Goal: Information Seeking & Learning: Check status

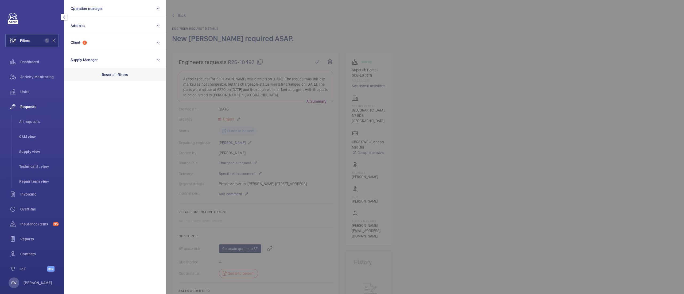
click at [116, 76] on p "Reset all filters" at bounding box center [115, 74] width 26 height 5
click at [102, 46] on button "Client" at bounding box center [114, 42] width 101 height 17
type input "apml"
click at [94, 77] on span "APML" at bounding box center [115, 77] width 73 height 5
click at [77, 77] on input "APML" at bounding box center [72, 77] width 11 height 11
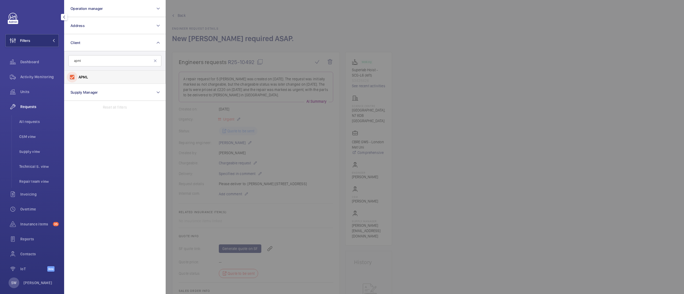
checkbox input "true"
click at [38, 225] on span "Insurance items" at bounding box center [35, 224] width 30 height 5
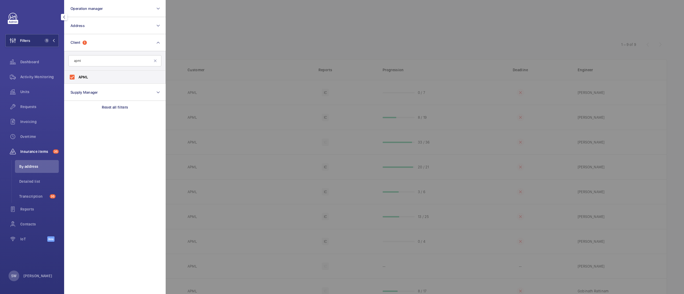
click at [408, 45] on div at bounding box center [508, 147] width 684 height 294
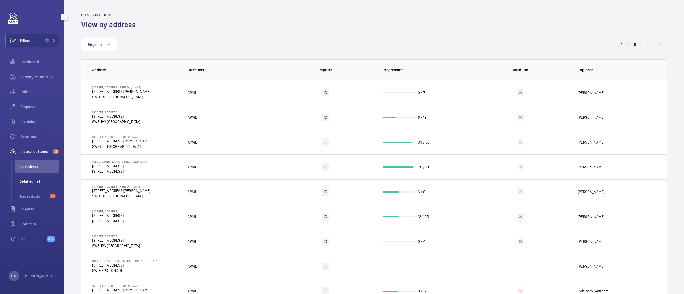
click at [23, 179] on span "Detailed list" at bounding box center [39, 181] width 40 height 5
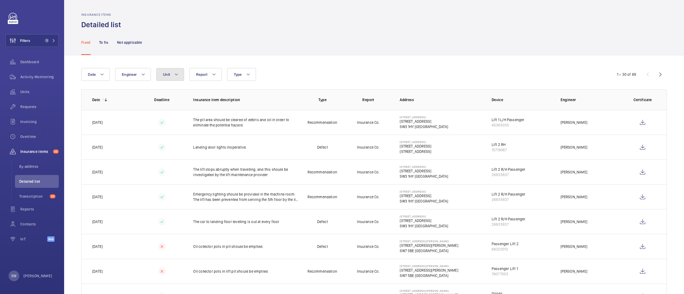
click at [158, 80] on button "Unit" at bounding box center [170, 74] width 28 height 13
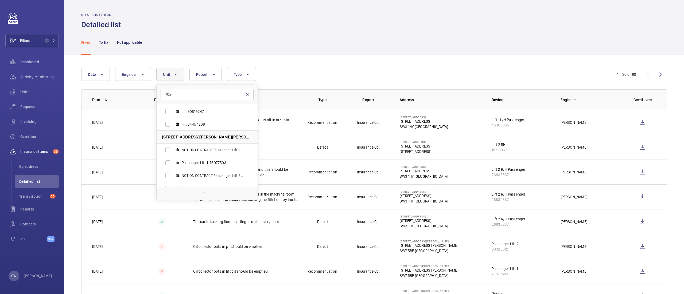
scroll to position [135, 0]
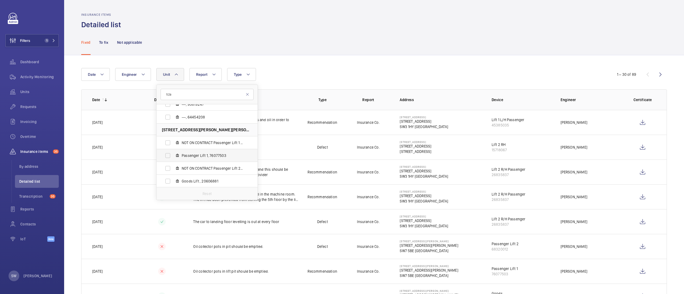
type input "52a"
click at [198, 157] on span "Passenger Lift 1, 76077503" at bounding box center [213, 155] width 62 height 5
click at [173, 157] on input "Passenger Lift 1, 76077503" at bounding box center [167, 155] width 11 height 11
checkbox input "true"
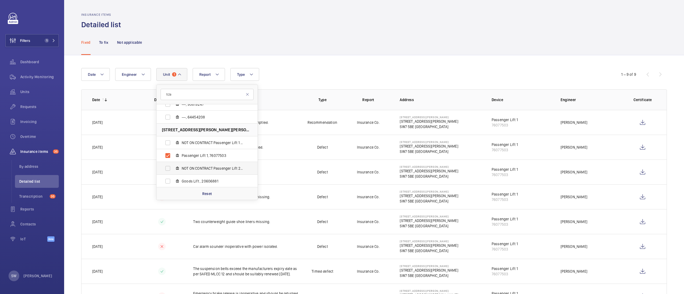
click at [218, 167] on span "NOT ON CONTRACT Passenger Lift 2 R/H, 78009631" at bounding box center [213, 168] width 62 height 5
click at [173, 167] on input "NOT ON CONTRACT Passenger Lift 2 R/H, 78009631" at bounding box center [167, 168] width 11 height 11
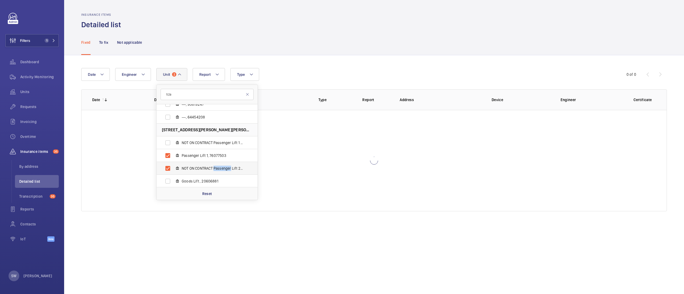
click at [218, 166] on label "NOT ON CONTRACT Passenger Lift 2 R/H, 78009631" at bounding box center [203, 168] width 92 height 13
click at [173, 166] on input "NOT ON CONTRACT Passenger Lift 2 R/H, 78009631" at bounding box center [167, 168] width 11 height 11
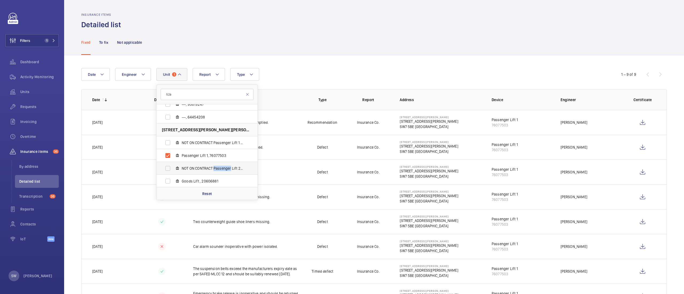
click at [218, 166] on label "NOT ON CONTRACT Passenger Lift 2 R/H, 78009631" at bounding box center [203, 168] width 92 height 13
click at [173, 166] on input "NOT ON CONTRACT Passenger Lift 2 R/H, 78009631" at bounding box center [167, 168] width 11 height 11
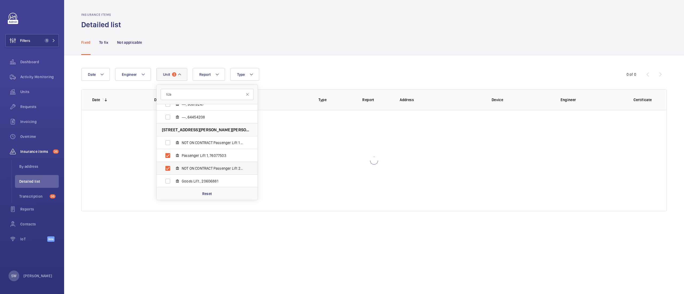
click at [218, 166] on label "NOT ON CONTRACT Passenger Lift 2 R/H, 78009631" at bounding box center [203, 168] width 92 height 13
click at [173, 166] on input "NOT ON CONTRACT Passenger Lift 2 R/H, 78009631" at bounding box center [167, 168] width 11 height 11
checkbox input "false"
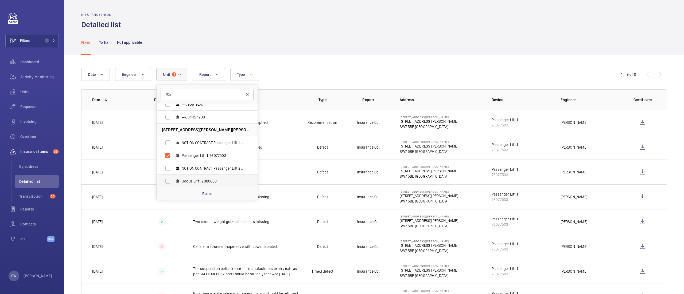
click at [209, 182] on span "Goods Lift , 20606881" at bounding box center [213, 181] width 62 height 5
click at [173, 182] on input "Goods Lift , 20606881" at bounding box center [167, 181] width 11 height 11
checkbox input "true"
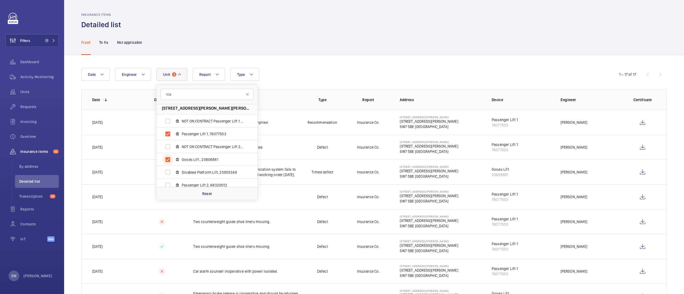
scroll to position [161, 0]
click at [222, 173] on label "Disabled Platform Lift, 25955349" at bounding box center [203, 168] width 92 height 13
click at [173, 173] on input "Disabled Platform Lift, 25955349" at bounding box center [167, 168] width 11 height 11
checkbox input "true"
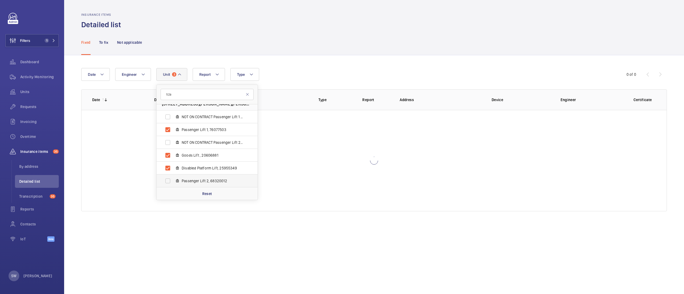
click at [221, 183] on span "Passenger Lift 2, 68320012" at bounding box center [213, 180] width 62 height 5
click at [173, 183] on input "Passenger Lift 2, 68320012" at bounding box center [167, 181] width 11 height 11
checkbox input "true"
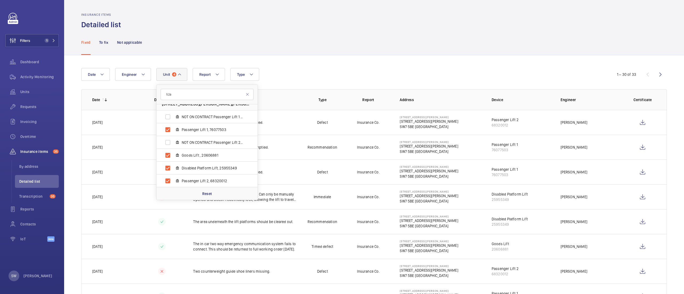
click at [427, 51] on div "Fixed To fix Not applicable" at bounding box center [373, 42] width 585 height 25
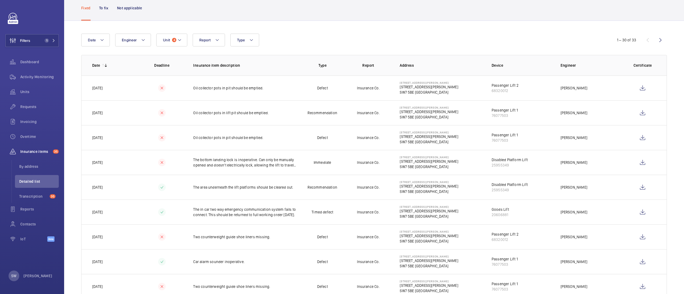
scroll to position [33, 0]
click at [251, 169] on p "The bottom landing lock is inoperative. Can only be manually opened and doesn't…" at bounding box center [246, 164] width 106 height 11
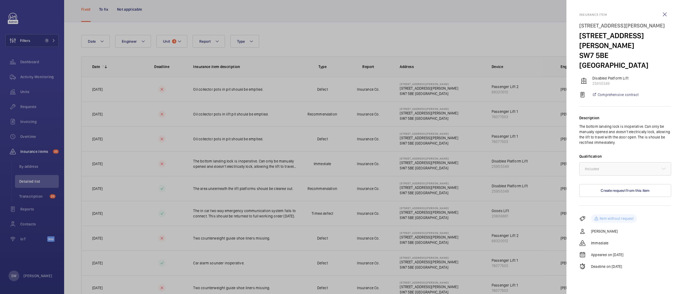
click at [331, 44] on div at bounding box center [342, 147] width 684 height 294
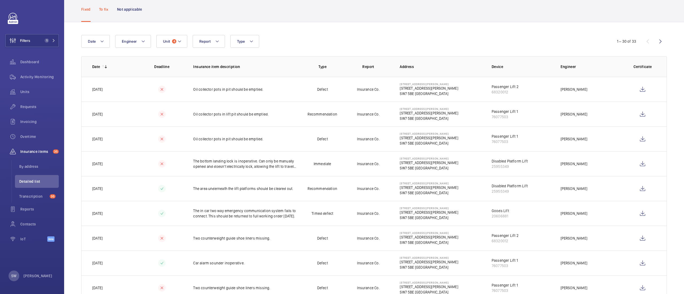
click at [101, 11] on p "To fix" at bounding box center [103, 9] width 9 height 5
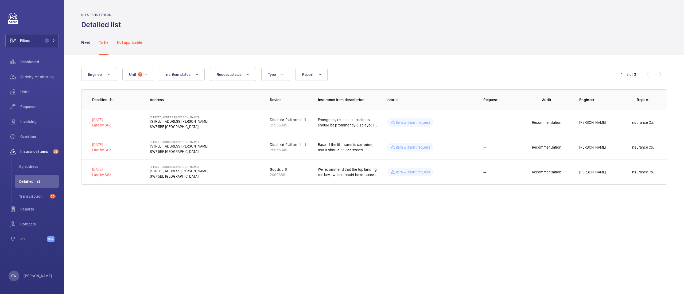
click at [124, 37] on div "Not applicable" at bounding box center [129, 42] width 25 height 25
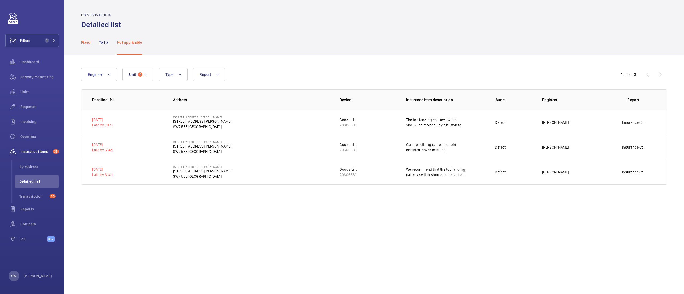
click at [81, 39] on div "Fixed" at bounding box center [85, 42] width 9 height 25
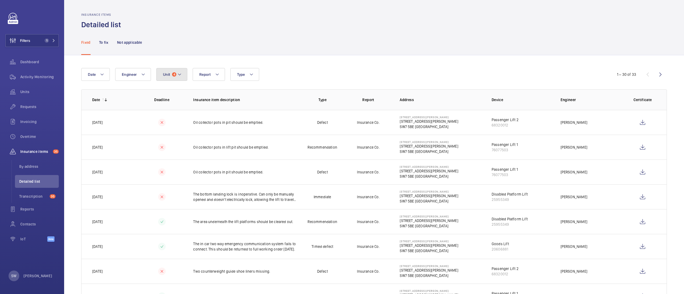
click at [174, 78] on button "Unit 4" at bounding box center [171, 74] width 31 height 13
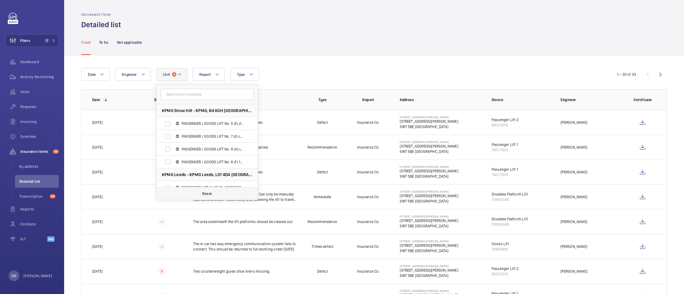
click at [200, 199] on div "Reset" at bounding box center [207, 193] width 101 height 13
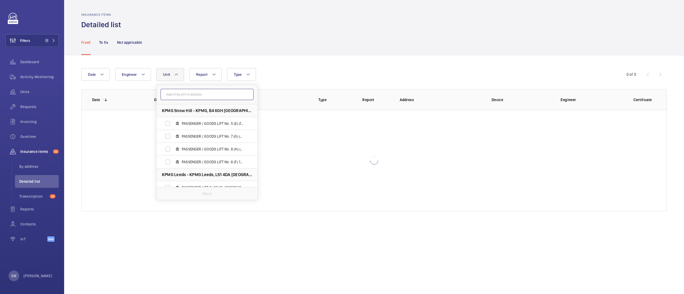
click at [197, 95] on input "text" at bounding box center [207, 94] width 93 height 11
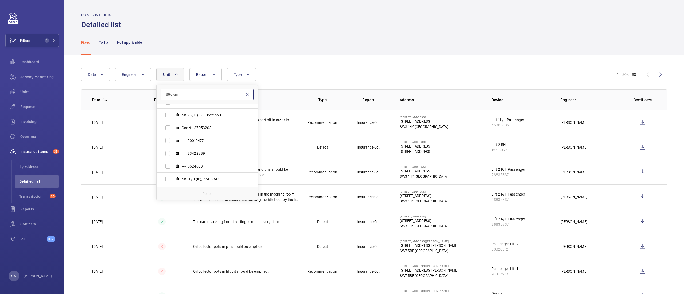
scroll to position [61, 0]
type input "95 crom"
click at [187, 114] on span "No.2 R/H (11), 90555550" at bounding box center [213, 113] width 62 height 5
click at [173, 114] on input "No.2 R/H (11), 90555550" at bounding box center [167, 113] width 11 height 11
checkbox input "true"
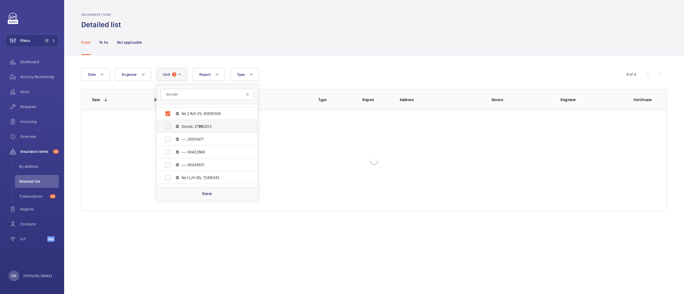
click at [188, 128] on span "Goods, 37 95 3203" at bounding box center [213, 126] width 62 height 5
click at [173, 128] on input "Goods, 37 95 3203" at bounding box center [167, 126] width 11 height 11
checkbox input "true"
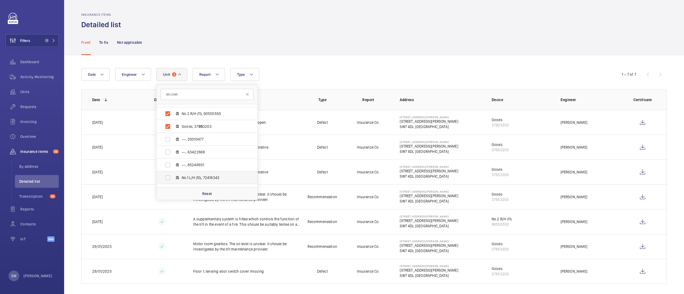
click at [210, 179] on span "No.1 L/H (10), 72418343" at bounding box center [213, 177] width 62 height 5
click at [173, 179] on input "No.1 L/H (10), 72418343" at bounding box center [167, 178] width 11 height 11
checkbox input "true"
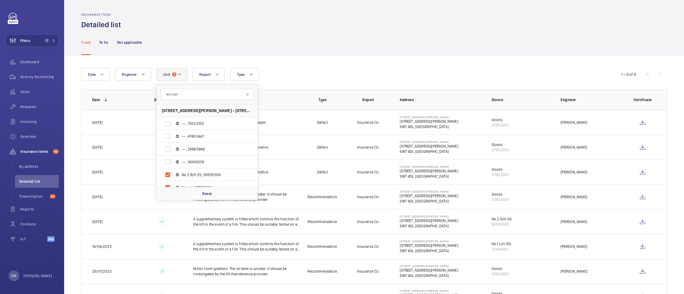
click at [334, 79] on div "Date Engineer Unit 3 95 crom 95 Cromwell Road London SW7 4DL - 95 Cromwell Road…" at bounding box center [341, 74] width 521 height 13
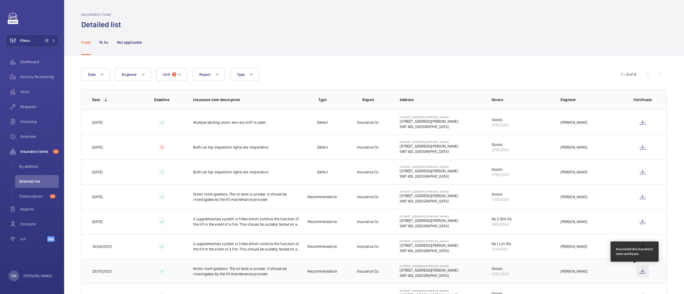
click at [636, 273] on wm-front-icon-button at bounding box center [642, 271] width 13 height 13
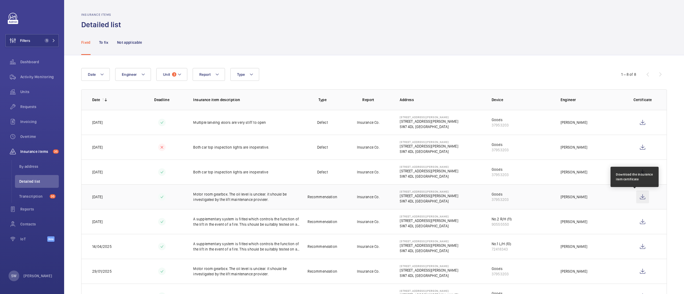
click at [638, 196] on wm-front-icon-button at bounding box center [642, 197] width 13 height 13
click at [108, 40] on p "To fix" at bounding box center [103, 42] width 9 height 5
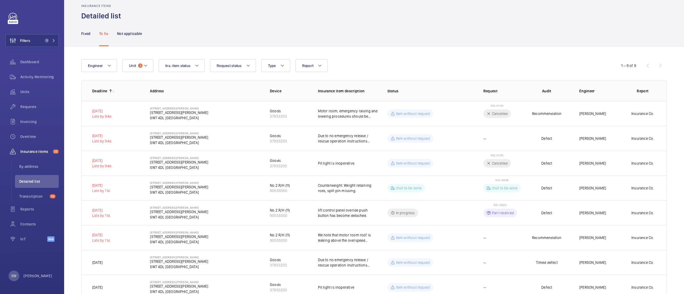
scroll to position [53, 0]
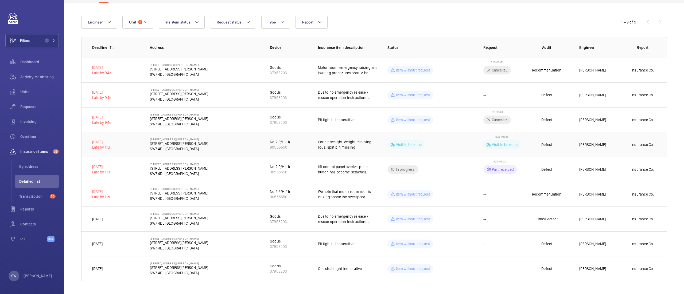
click at [336, 147] on p "Counterweight. Weight retaining rods, split pin missing." at bounding box center [348, 144] width 61 height 11
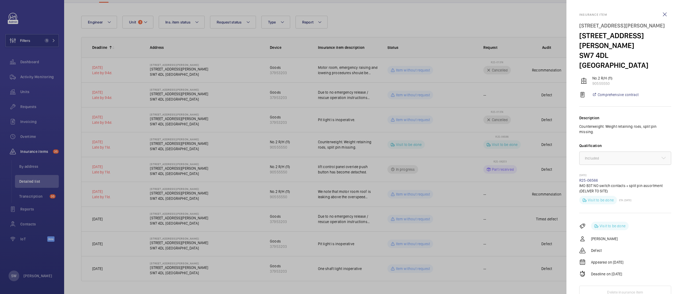
drag, startPoint x: 610, startPoint y: 151, endPoint x: 603, endPoint y: 155, distance: 7.6
click at [603, 174] on wm-front-repair-request-minimized-display-item "12/05/2025 R25-06566 IMO B3T NO switch contacts + split pin assortment (DELIVER…" at bounding box center [625, 189] width 92 height 31
copy wm-front-repair-request-minimized-display-item "R25-06566"
click at [616, 196] on div "Visit to be done" at bounding box center [598, 200] width 38 height 9
drag, startPoint x: 603, startPoint y: 156, endPoint x: 595, endPoint y: 154, distance: 8.4
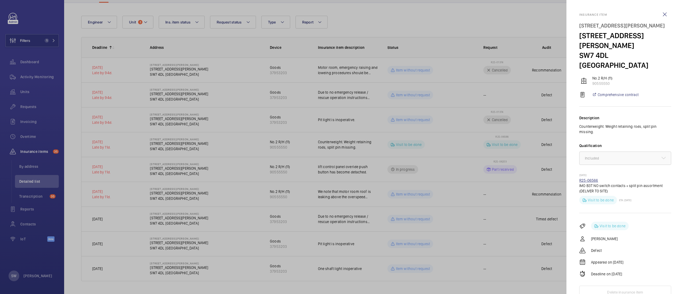
click at [575, 155] on mat-sidenav "Insurance item 95 Cromwell Road London SW7 4DL 95 Cromwell Road SW7 4DL LONDON …" at bounding box center [625, 147] width 118 height 294
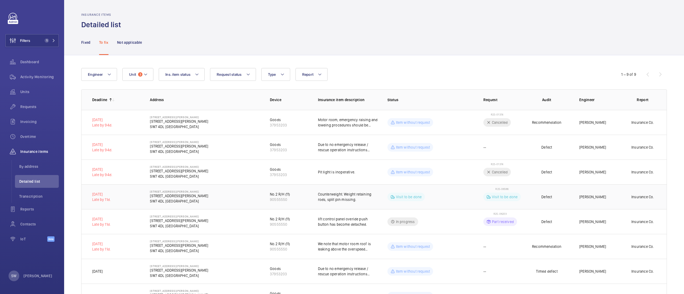
click at [430, 205] on td "Visit to be done" at bounding box center [427, 197] width 96 height 25
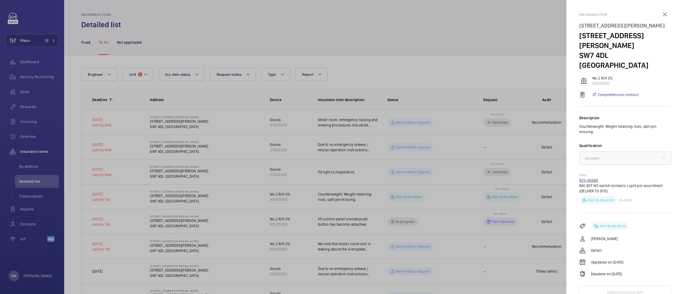
click at [588, 178] on link "R25-06566" at bounding box center [588, 180] width 19 height 4
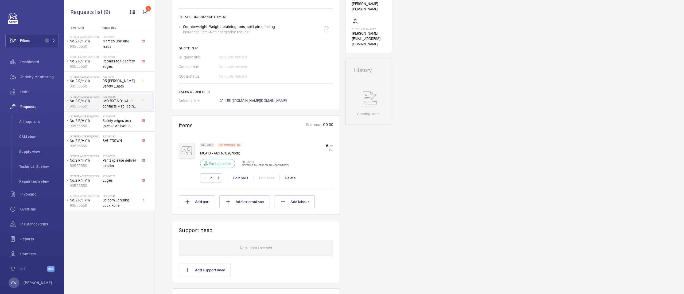
scroll to position [210, 0]
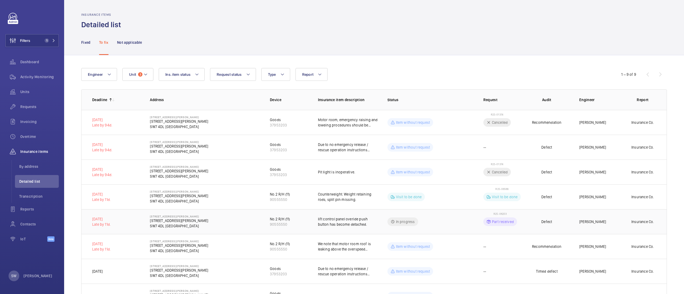
click at [351, 228] on td "lift control panel overide push button has become detached." at bounding box center [343, 221] width 69 height 25
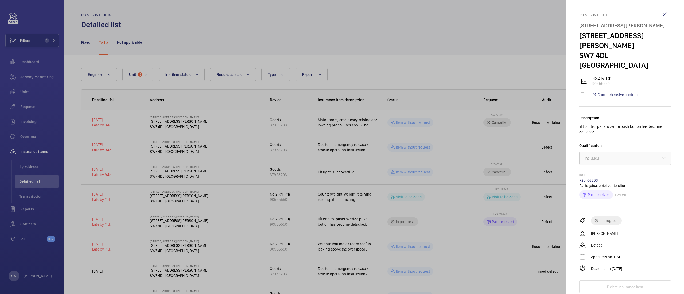
drag, startPoint x: 600, startPoint y: 159, endPoint x: 578, endPoint y: 162, distance: 22.3
click at [578, 162] on mat-sidenav "Insurance item [STREET_ADDRESS][GEOGRAPHIC_DATA][PERSON_NAME][STREET_ADDRESS][P…" at bounding box center [625, 147] width 118 height 294
copy link "R25-06203"
click at [381, 65] on div at bounding box center [342, 147] width 684 height 294
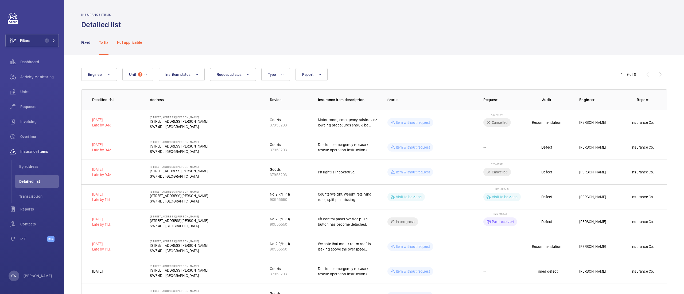
click at [135, 44] on p "Not applicable" at bounding box center [129, 42] width 25 height 5
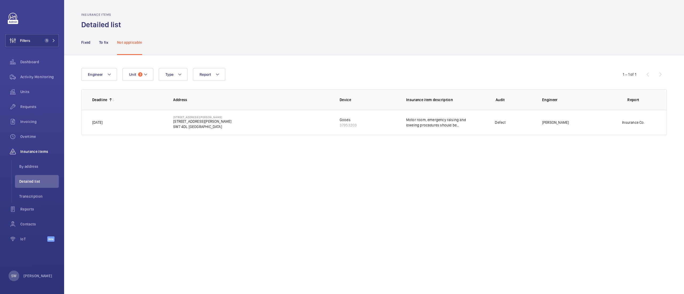
click at [93, 46] on nav "Fixed To fix Not applicable" at bounding box center [111, 42] width 61 height 25
click at [85, 43] on p "Fixed" at bounding box center [85, 42] width 9 height 5
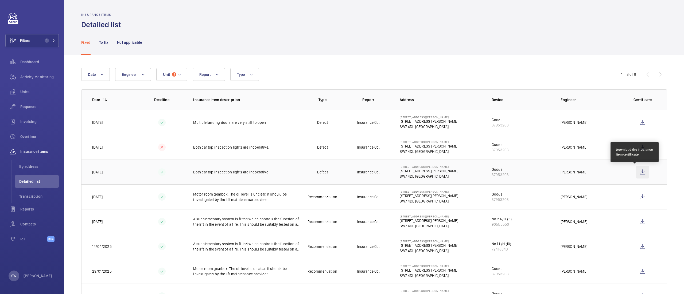
click at [638, 174] on wm-front-icon-button at bounding box center [642, 172] width 13 height 13
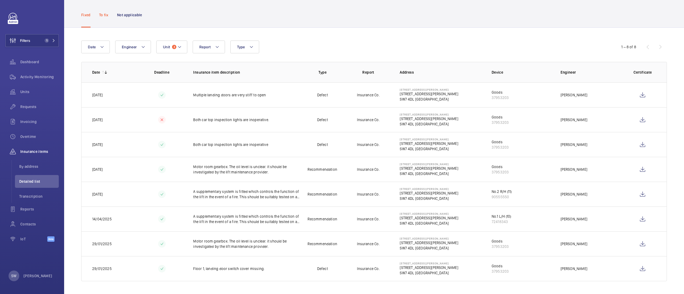
click at [105, 13] on p "To fix" at bounding box center [103, 14] width 9 height 5
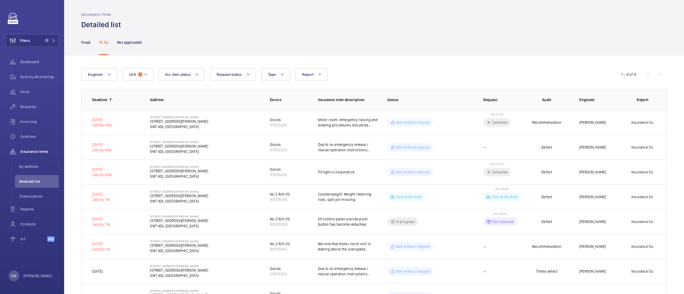
scroll to position [53, 0]
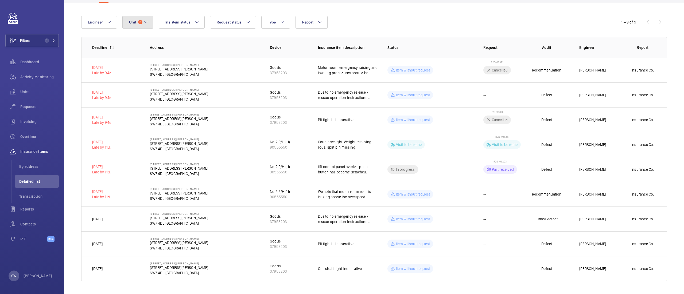
click at [143, 19] on mat-icon at bounding box center [145, 22] width 4 height 6
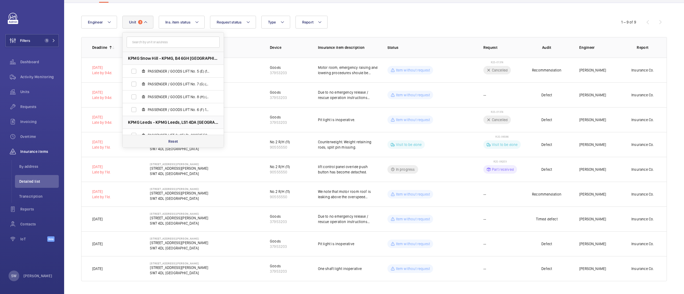
click at [172, 139] on p "Reset" at bounding box center [173, 141] width 10 height 5
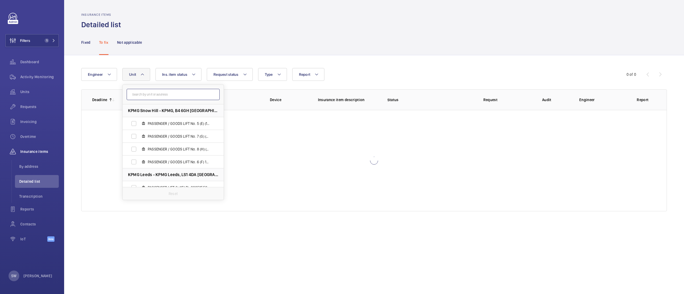
click at [154, 93] on input "text" at bounding box center [173, 94] width 93 height 11
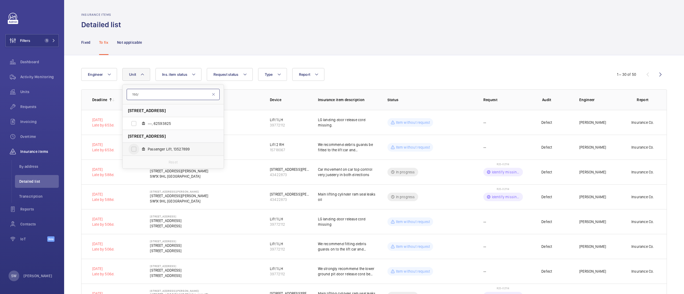
type input "150/"
click at [135, 149] on input "Passenger Lift, 13527899" at bounding box center [133, 149] width 11 height 11
checkbox input "true"
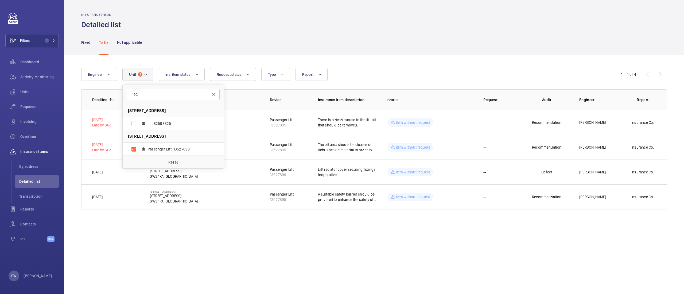
click at [437, 42] on div "Fixed To fix Not applicable" at bounding box center [373, 42] width 585 height 25
click at [82, 43] on p "Fixed" at bounding box center [85, 42] width 9 height 5
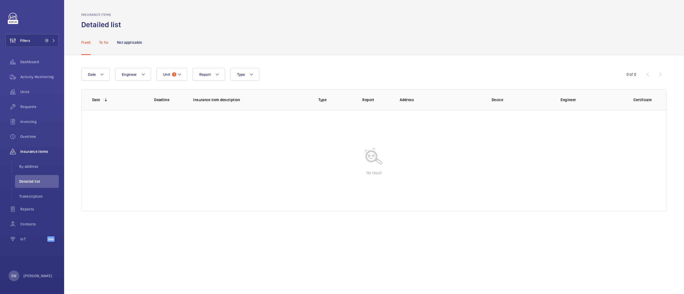
click at [100, 41] on p "To fix" at bounding box center [103, 42] width 9 height 5
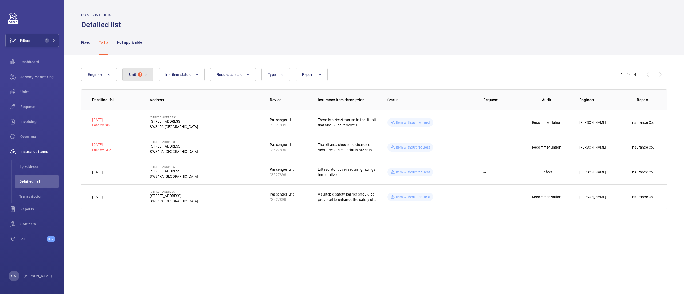
click at [135, 70] on button "Unit 1" at bounding box center [137, 74] width 31 height 13
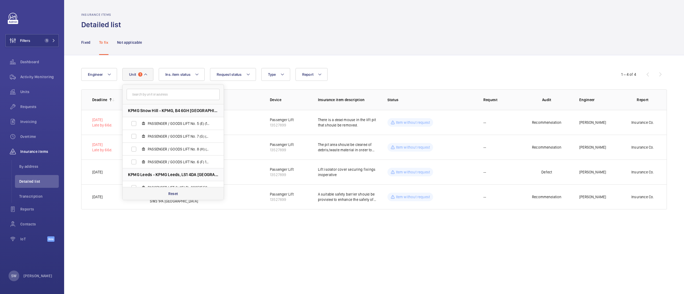
click at [191, 195] on div "Reset" at bounding box center [173, 193] width 101 height 13
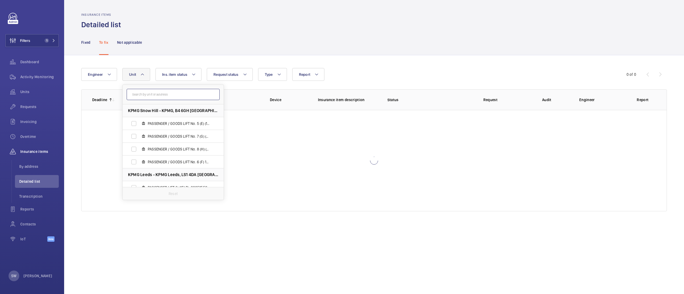
click at [170, 93] on input "text" at bounding box center [173, 94] width 93 height 11
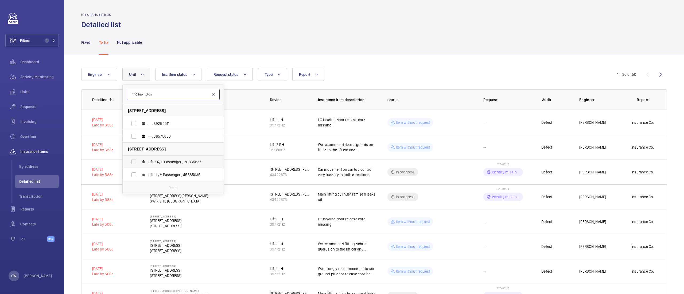
type input "140 brompton"
click at [168, 162] on span "Lift 2 R/H Passenger , 26835837" at bounding box center [179, 161] width 62 height 5
click at [139, 162] on input "Lift 2 R/H Passenger , 26835837" at bounding box center [133, 162] width 11 height 11
checkbox input "true"
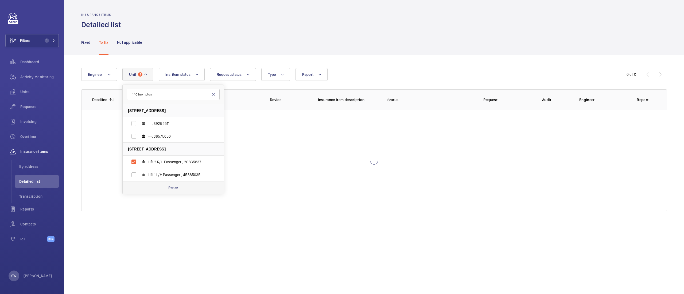
click at [173, 186] on p "Reset" at bounding box center [173, 187] width 10 height 5
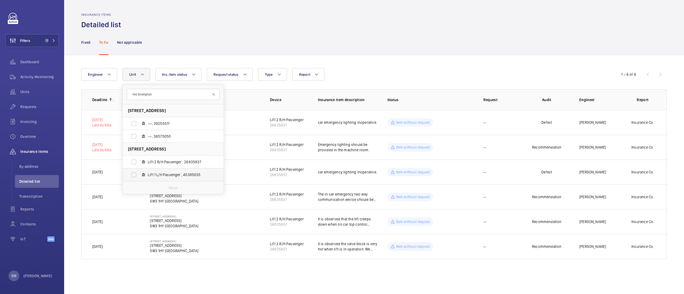
click at [173, 176] on span "Lift 1 L/H Passenger , 45385035" at bounding box center [179, 174] width 62 height 5
click at [139, 176] on input "Lift 1 L/H Passenger , 45385035" at bounding box center [133, 175] width 11 height 11
checkbox input "true"
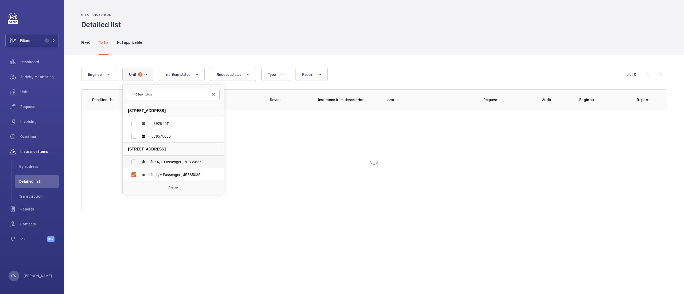
click at [172, 165] on span "Lift 2 R/H Passenger , 26835837" at bounding box center [179, 161] width 62 height 5
click at [139, 165] on input "Lift 2 R/H Passenger , 26835837" at bounding box center [133, 162] width 11 height 11
checkbox input "true"
click at [455, 28] on div "Insurance items Detailed list" at bounding box center [373, 21] width 585 height 17
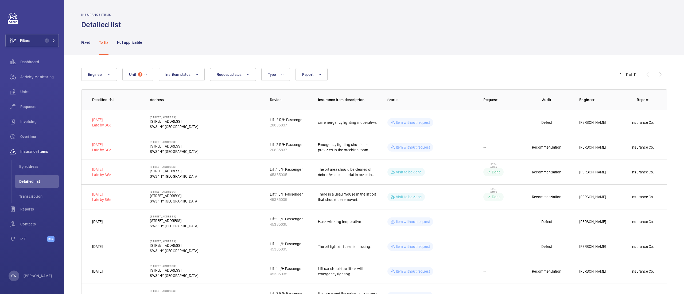
click at [92, 46] on nav "Fixed To fix Not applicable" at bounding box center [111, 42] width 61 height 25
click at [90, 45] on p "Fixed" at bounding box center [85, 42] width 9 height 5
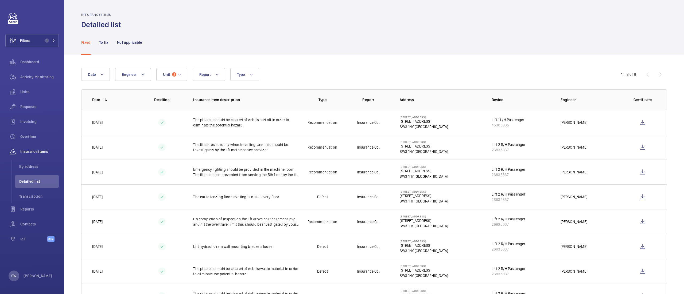
scroll to position [28, 0]
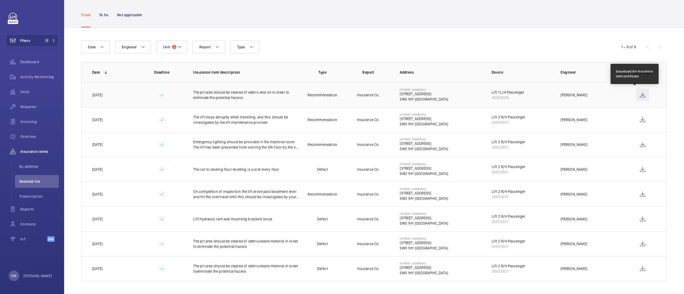
click at [638, 96] on wm-front-icon-button at bounding box center [642, 95] width 13 height 13
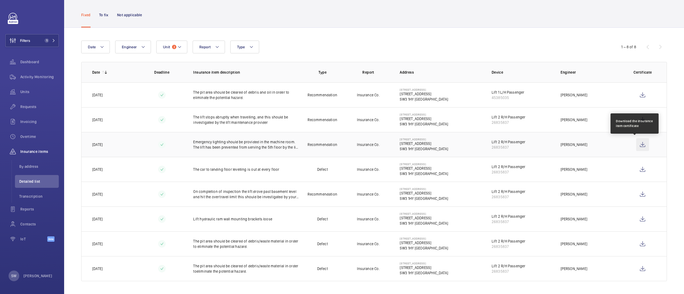
click at [638, 143] on wm-front-icon-button at bounding box center [642, 144] width 13 height 13
click at [274, 146] on p "Emergency lighting should be provided in the machine room. The lift has been pr…" at bounding box center [246, 144] width 106 height 11
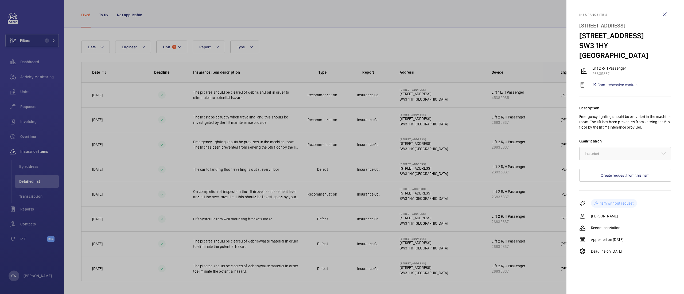
click at [479, 203] on div at bounding box center [342, 147] width 684 height 294
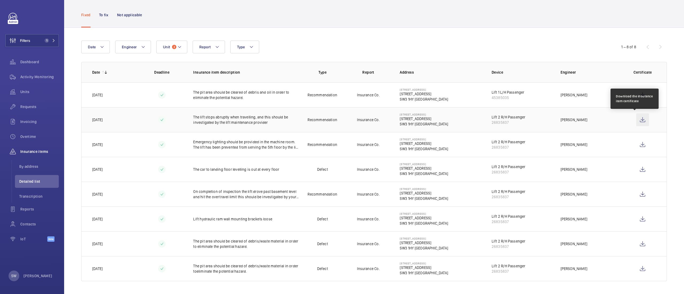
click at [636, 121] on wm-front-icon-button at bounding box center [642, 120] width 13 height 13
click at [107, 15] on p "To fix" at bounding box center [103, 14] width 9 height 5
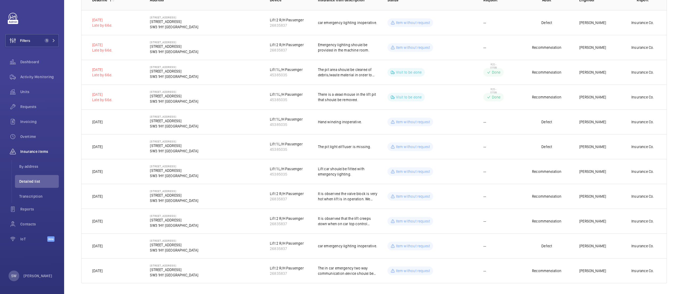
scroll to position [103, 0]
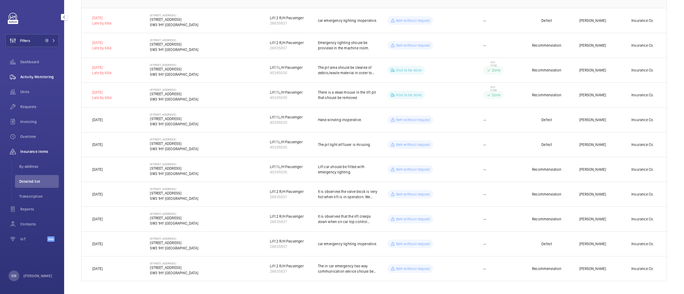
click at [37, 77] on span "Activity Monitoring" at bounding box center [39, 76] width 38 height 5
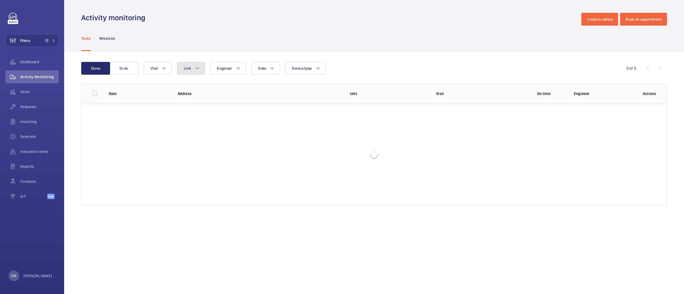
click at [184, 66] on span "Unit" at bounding box center [187, 68] width 7 height 4
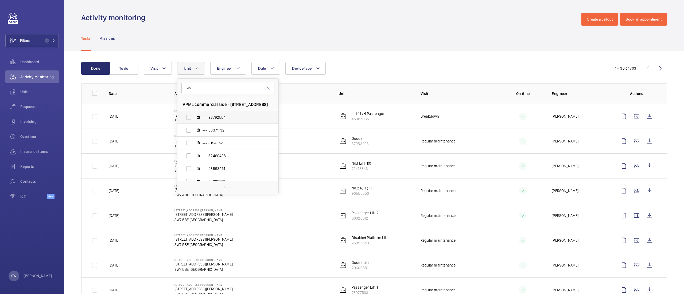
type input "4"
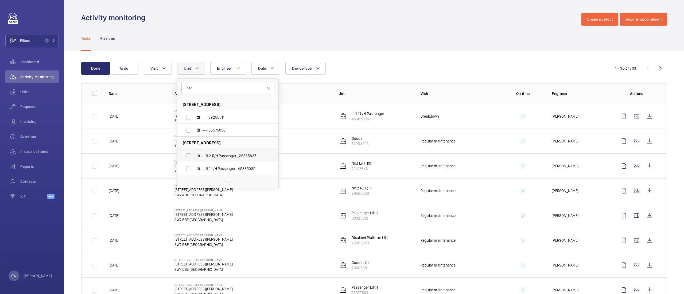
type input "140"
click at [218, 155] on span "Lift 2 R/H Passenger , 26835837" at bounding box center [233, 155] width 62 height 5
click at [194, 155] on input "Lift 2 R/H Passenger , 26835837" at bounding box center [188, 156] width 11 height 11
checkbox input "true"
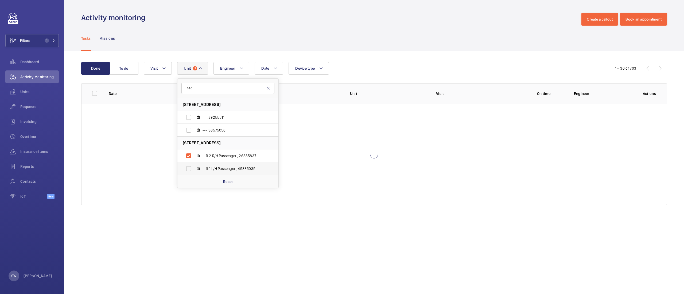
click at [218, 165] on label "Lift 1 L/H Passenger , 45385035" at bounding box center [223, 168] width 92 height 13
click at [194, 165] on input "Lift 1 L/H Passenger , 45385035" at bounding box center [188, 168] width 11 height 11
checkbox input "true"
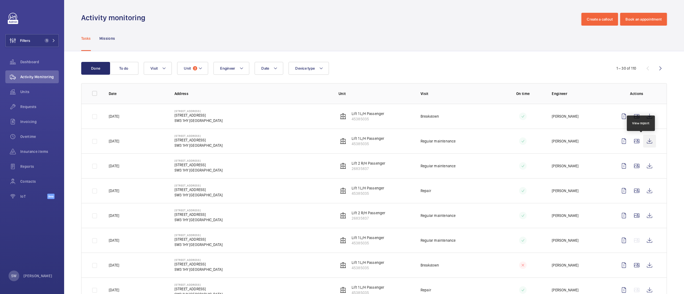
click at [643, 137] on wm-front-icon-button at bounding box center [649, 141] width 13 height 13
click at [643, 169] on wm-front-icon-button at bounding box center [649, 166] width 13 height 13
click at [39, 149] on span "Insurance items" at bounding box center [39, 151] width 38 height 5
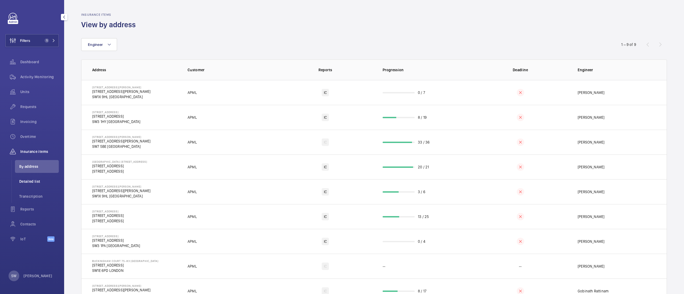
click at [45, 181] on span "Detailed list" at bounding box center [39, 181] width 40 height 5
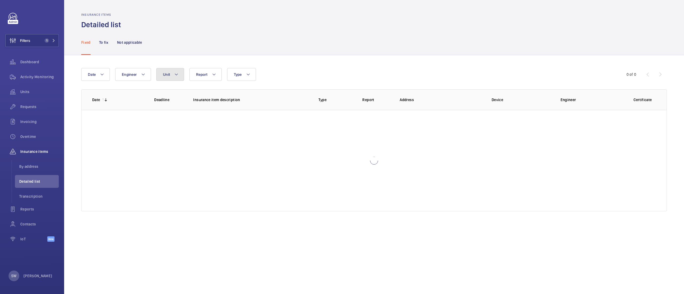
click at [163, 75] on span "Unit" at bounding box center [166, 74] width 7 height 4
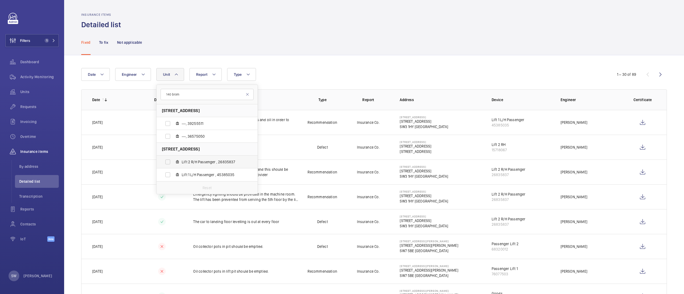
type input "140 brom"
click at [194, 168] on label "Lift 2 R/H Passenger , 26835837" at bounding box center [203, 162] width 92 height 13
click at [173, 167] on input "Lift 2 R/H Passenger , 26835837" at bounding box center [167, 162] width 11 height 11
checkbox input "true"
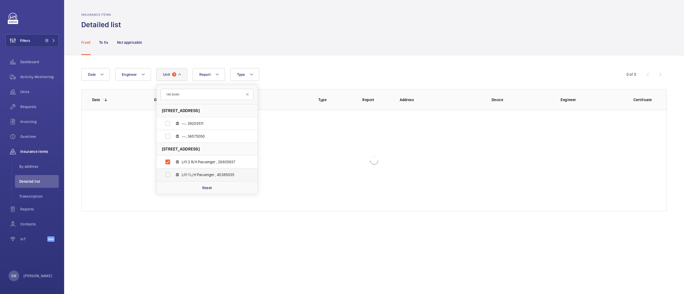
click at [198, 175] on span "Lift 1 L/H Passenger , 45385035" at bounding box center [213, 174] width 62 height 5
click at [173, 175] on input "Lift 1 L/H Passenger , 45385035" at bounding box center [167, 175] width 11 height 11
checkbox input "true"
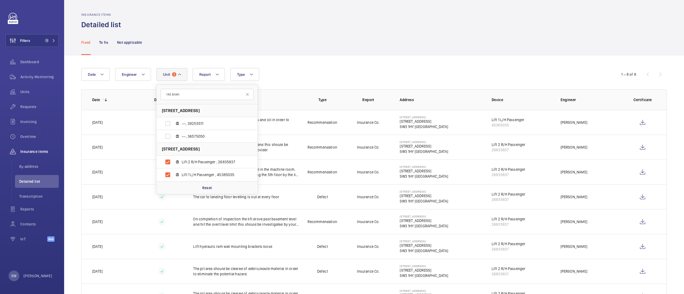
click at [366, 54] on div "Fixed To fix Not applicable" at bounding box center [373, 42] width 585 height 25
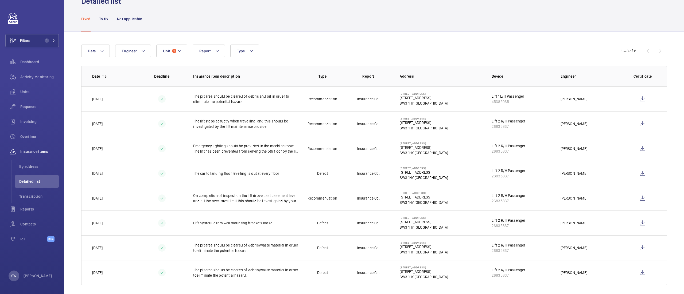
scroll to position [28, 0]
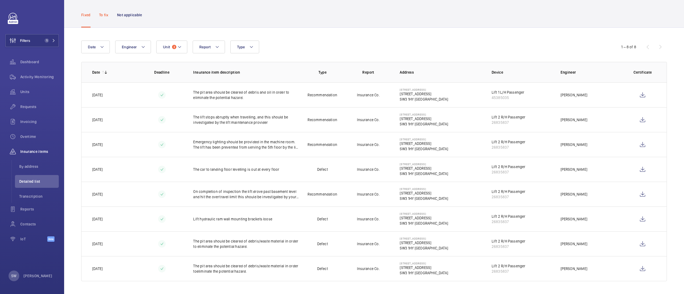
click at [104, 15] on p "To fix" at bounding box center [103, 14] width 9 height 5
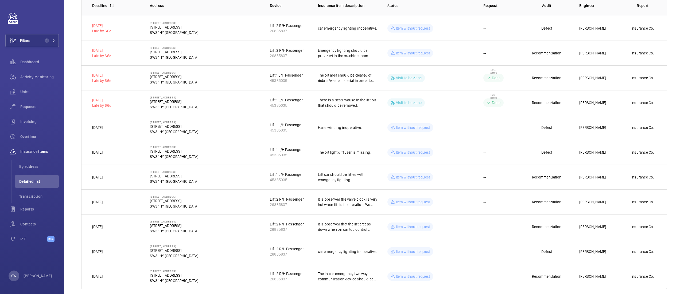
scroll to position [103, 0]
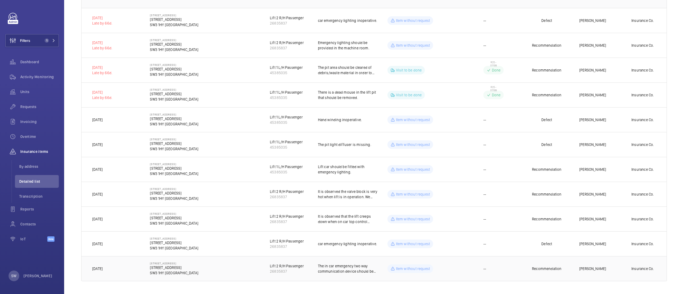
click at [326, 267] on p "The in car emergency two way communication device should be upgraded" at bounding box center [348, 269] width 61 height 11
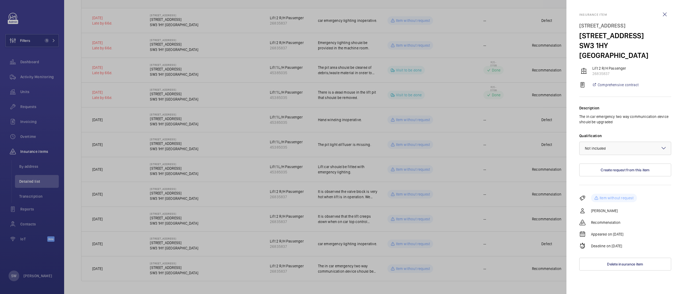
click at [297, 244] on div at bounding box center [342, 147] width 684 height 294
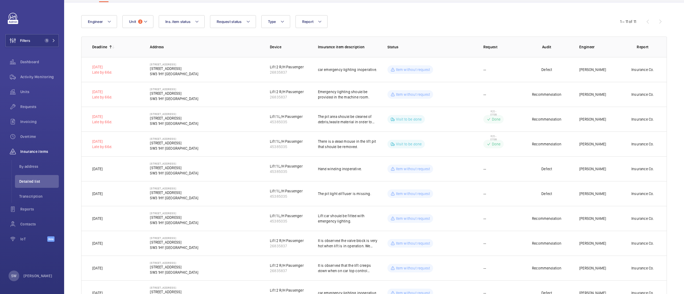
scroll to position [39, 0]
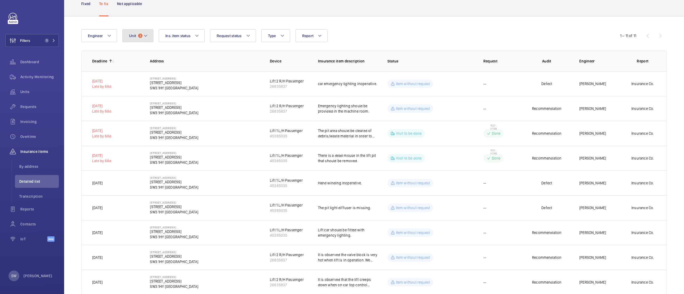
click at [135, 34] on span "Unit" at bounding box center [132, 36] width 7 height 4
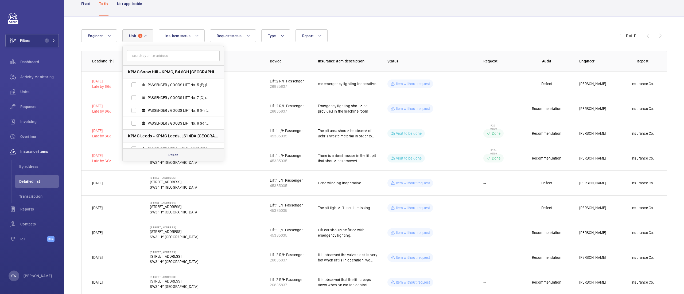
click at [178, 152] on div "Reset" at bounding box center [173, 155] width 101 height 13
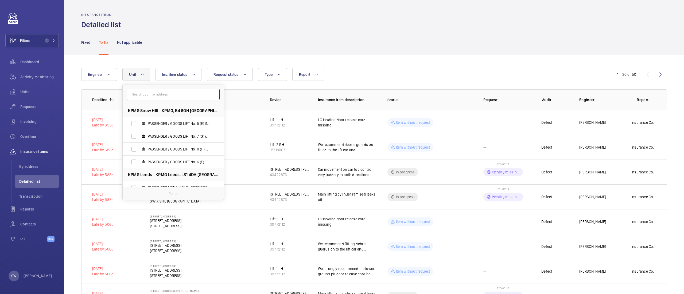
click at [174, 95] on input "text" at bounding box center [173, 94] width 93 height 11
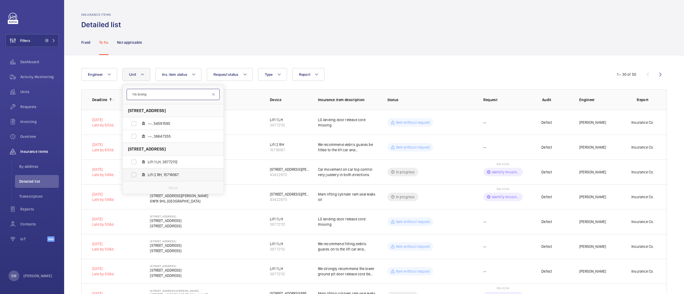
type input "116 bromp"
click at [163, 176] on span "Lift 2 RH, 15718067" at bounding box center [179, 174] width 62 height 5
click at [139, 176] on input "Lift 2 RH, 15718067" at bounding box center [133, 175] width 11 height 11
checkbox input "true"
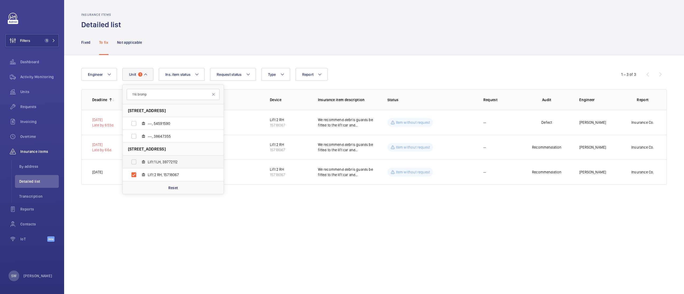
click at [165, 162] on span "Lift 1 LH, 39772112" at bounding box center [179, 161] width 62 height 5
click at [139, 162] on input "Lift 1 LH, 39772112" at bounding box center [133, 162] width 11 height 11
checkbox input "true"
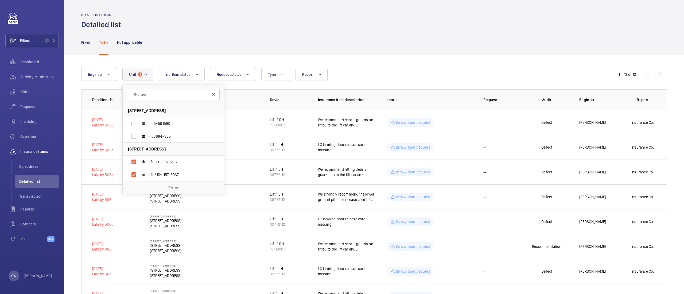
click at [374, 41] on div "Fixed To fix Not applicable" at bounding box center [373, 42] width 585 height 25
click at [79, 42] on div "Fixed To fix Not applicable" at bounding box center [374, 43] width 620 height 26
click at [135, 292] on td "[DATE] Late by 66d." at bounding box center [111, 296] width 60 height 25
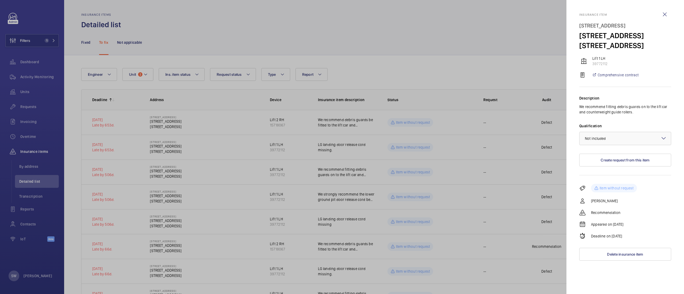
click at [86, 41] on div at bounding box center [342, 147] width 684 height 294
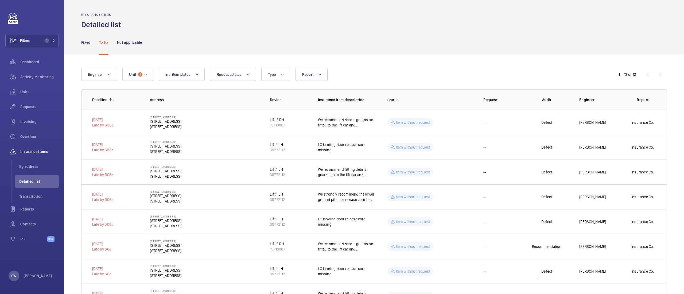
click at [86, 41] on mat-sidenav-container "Filters 1 Dashboard Activity Monitoring Units Requests Invoicing Overtime Insur…" at bounding box center [342, 147] width 684 height 294
click at [86, 41] on p "Fixed" at bounding box center [85, 42] width 9 height 5
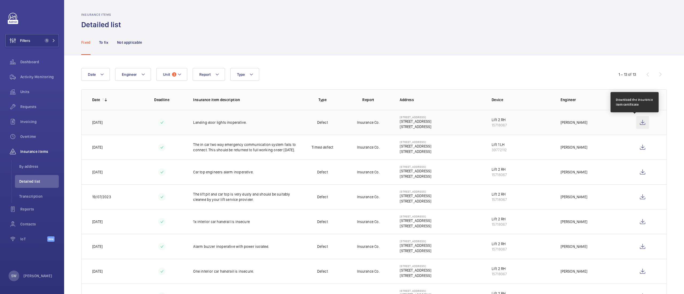
click at [636, 122] on wm-front-icon-button at bounding box center [642, 122] width 13 height 13
click at [43, 39] on span "1" at bounding box center [45, 40] width 6 height 4
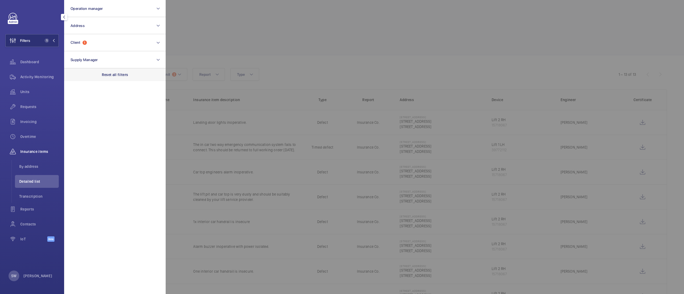
click at [124, 75] on p "Reset all filters" at bounding box center [115, 74] width 26 height 5
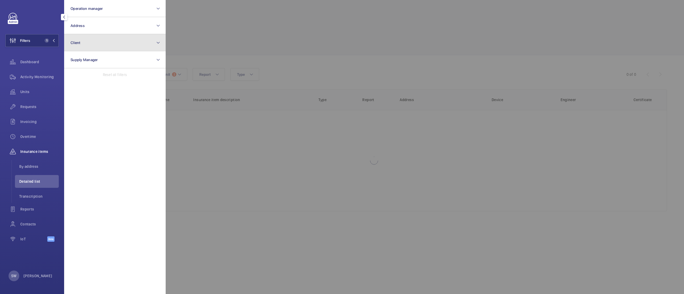
click at [101, 46] on button "Client" at bounding box center [114, 42] width 101 height 17
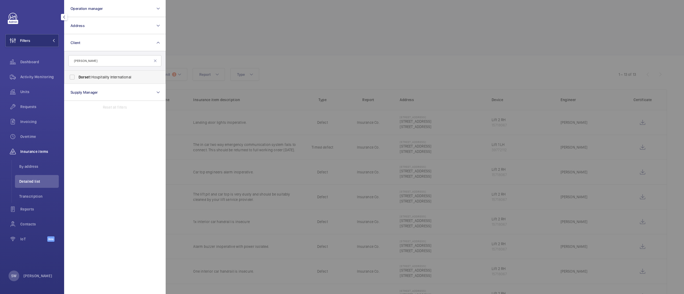
type input "[PERSON_NAME]"
click at [100, 78] on span "[PERSON_NAME] tt Hospitality International" at bounding box center [115, 77] width 73 height 5
click at [77, 78] on input "[PERSON_NAME] tt Hospitality International" at bounding box center [72, 77] width 11 height 11
checkbox input "true"
click at [279, 48] on div at bounding box center [508, 147] width 684 height 294
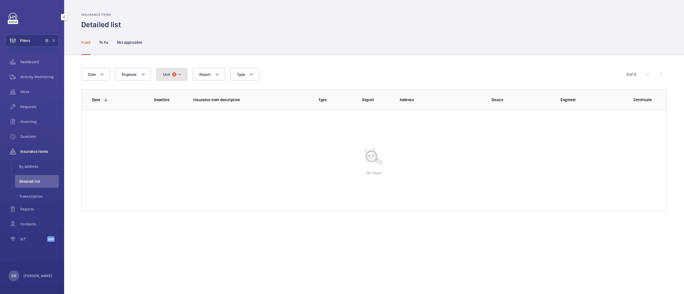
click at [169, 79] on button "Unit 2" at bounding box center [171, 74] width 31 height 13
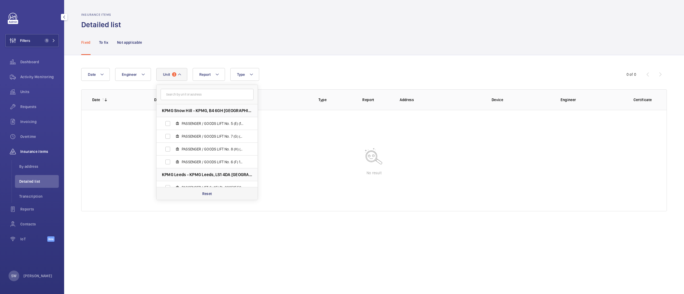
click at [208, 198] on div "Reset" at bounding box center [207, 193] width 101 height 13
click at [34, 107] on span "Requests" at bounding box center [39, 106] width 38 height 5
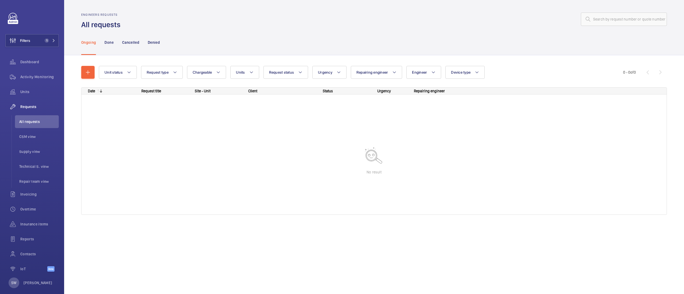
click at [332, 49] on div "Ongoing Done Cancelled Denied" at bounding box center [373, 42] width 585 height 25
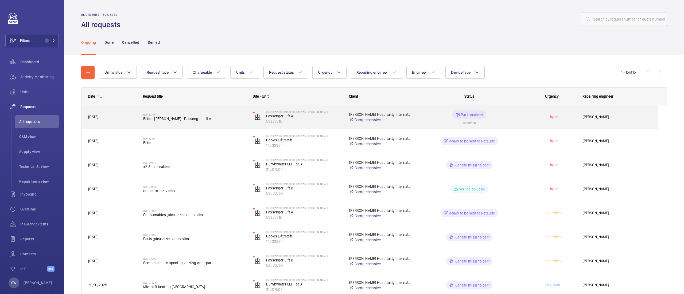
click at [422, 116] on wm-front-pills-cell "Part received ETA: [DATE]" at bounding box center [469, 117] width 103 height 13
